Goal: Information Seeking & Learning: Check status

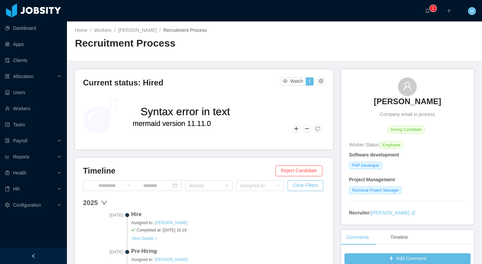
click at [205, 47] on h2 "Recruitment Process" at bounding box center [174, 43] width 199 height 14
